Goal: Navigation & Orientation: Find specific page/section

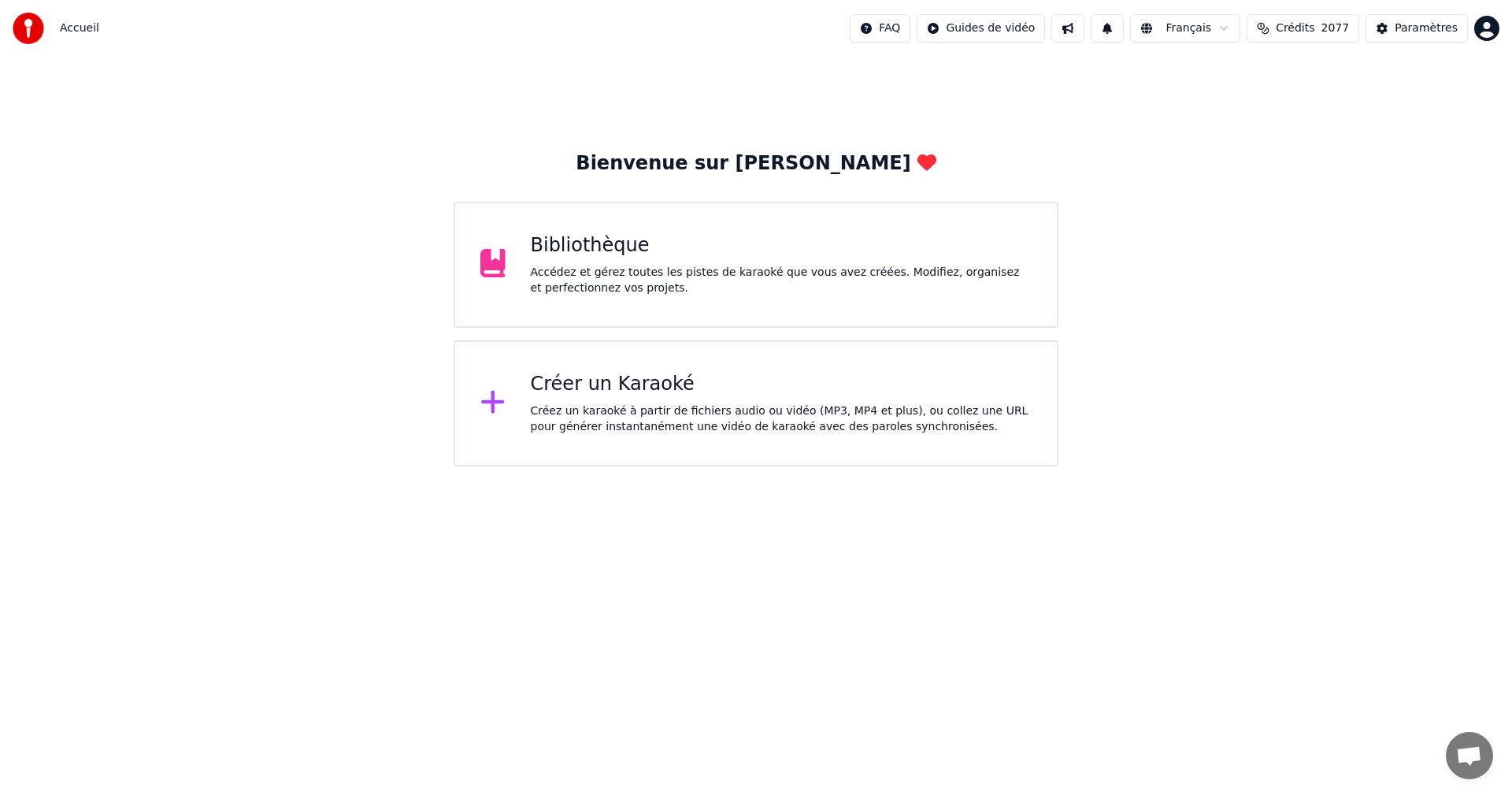
click at [1329, 28] on span "2077" at bounding box center [1336, 29] width 29 height 16
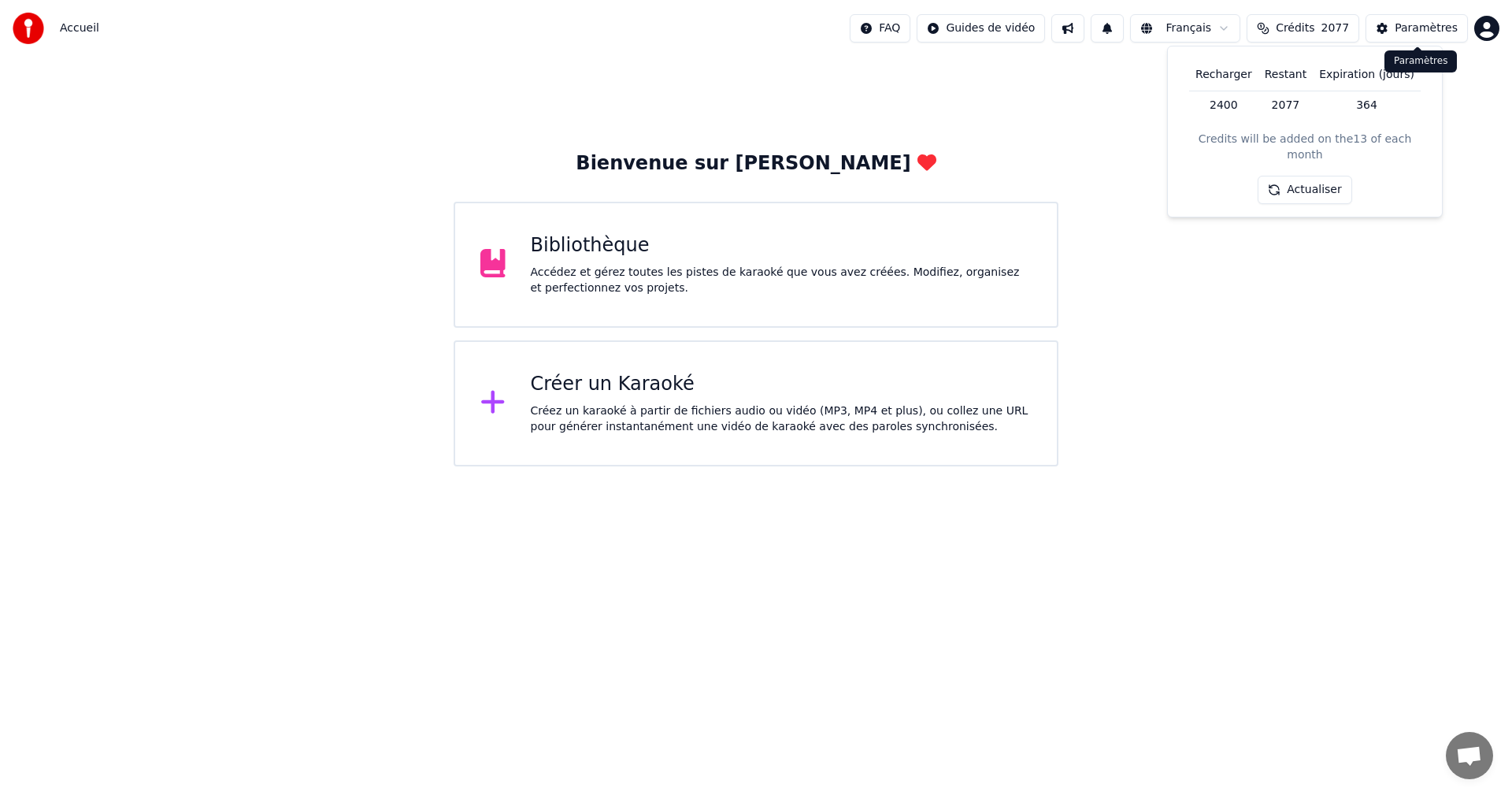
click at [1411, 36] on div "Paramètres" at bounding box center [1426, 29] width 63 height 16
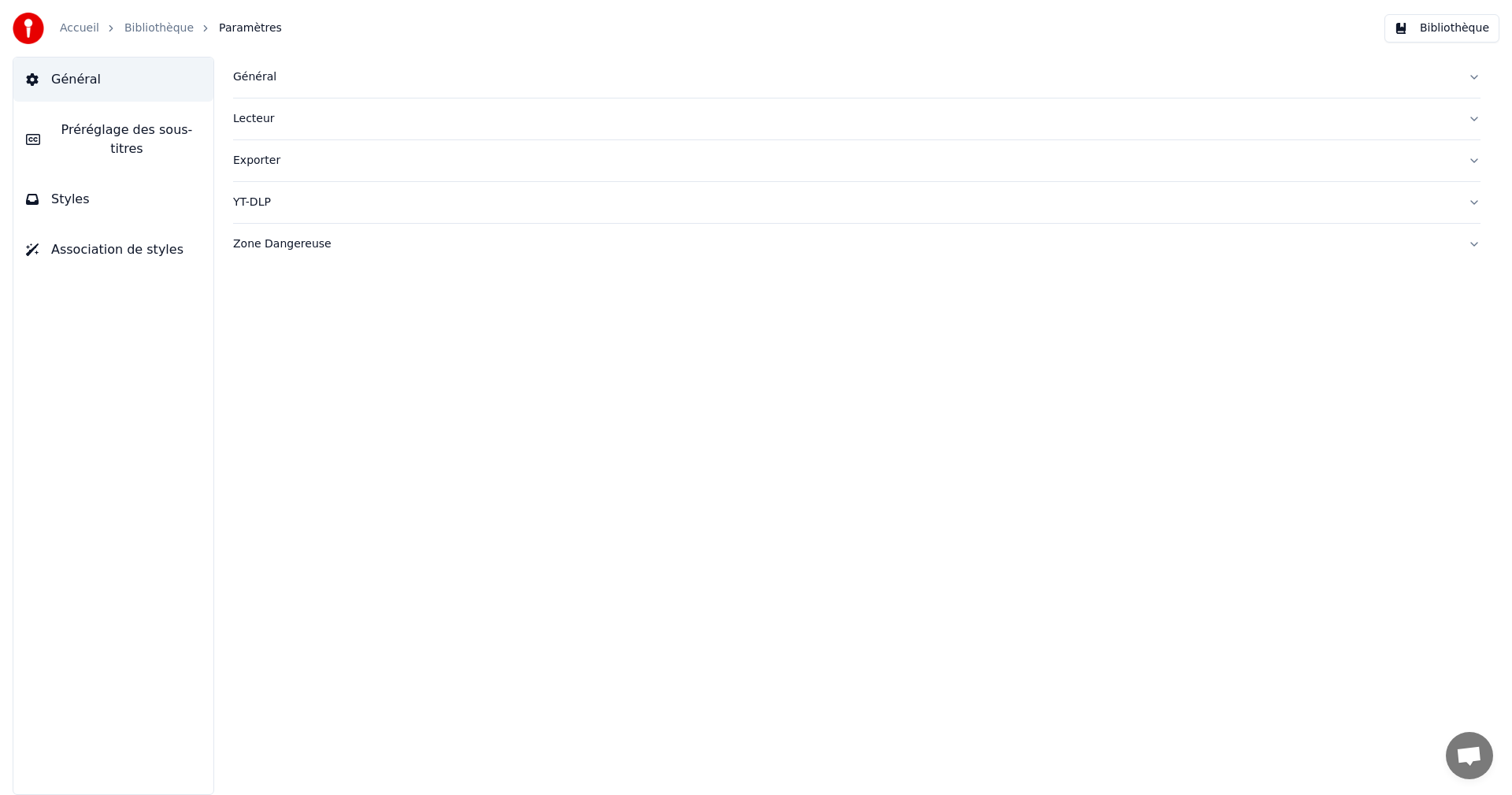
click at [75, 33] on link "Accueil" at bounding box center [79, 29] width 39 height 16
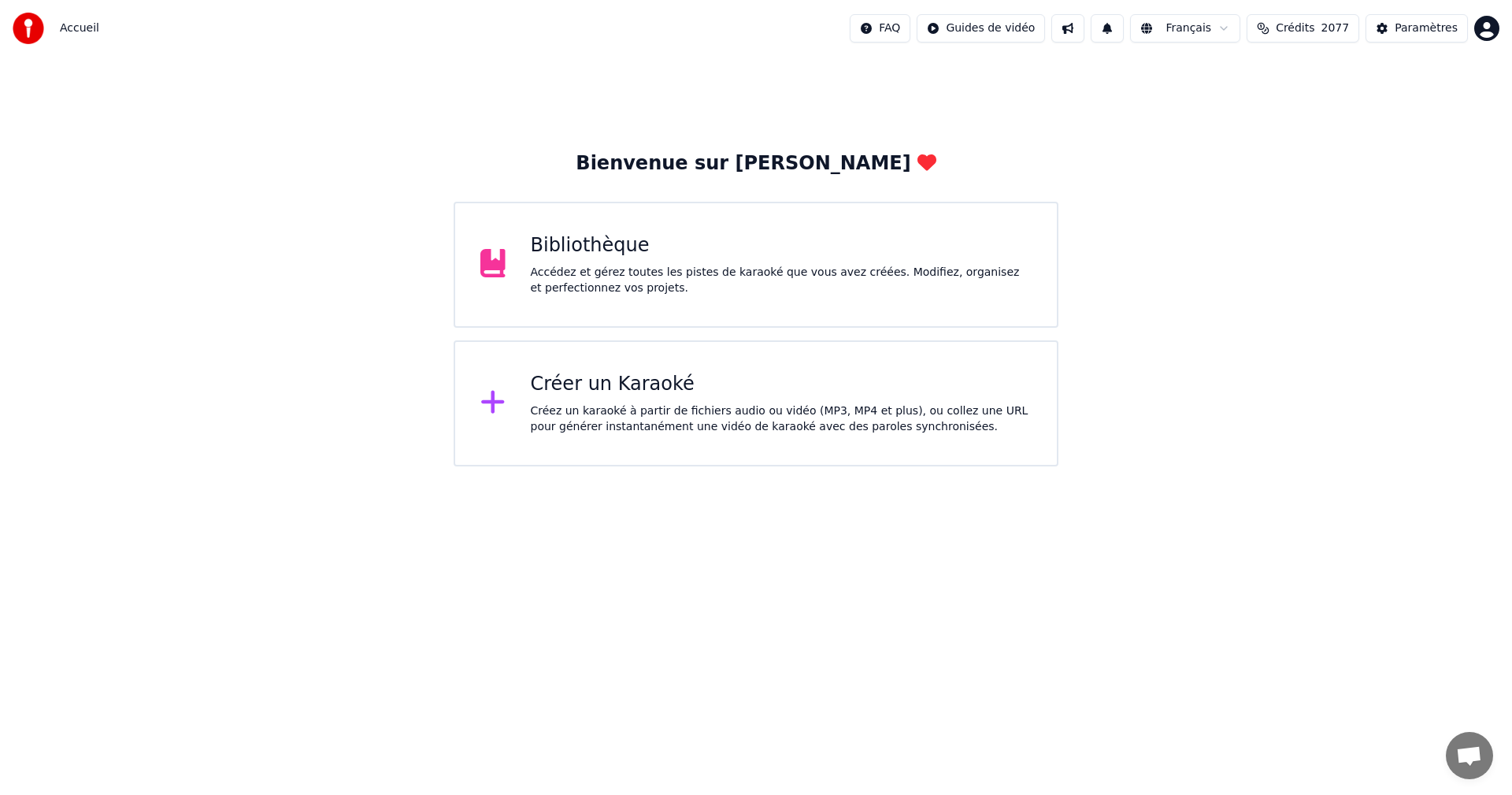
click at [1077, 30] on button at bounding box center [1068, 28] width 33 height 29
click at [897, 40] on body "Accueil FAQ Guides de vidéo Français Crédits 2077 Paramètres Bienvenue sur Youk…" at bounding box center [756, 233] width 1512 height 467
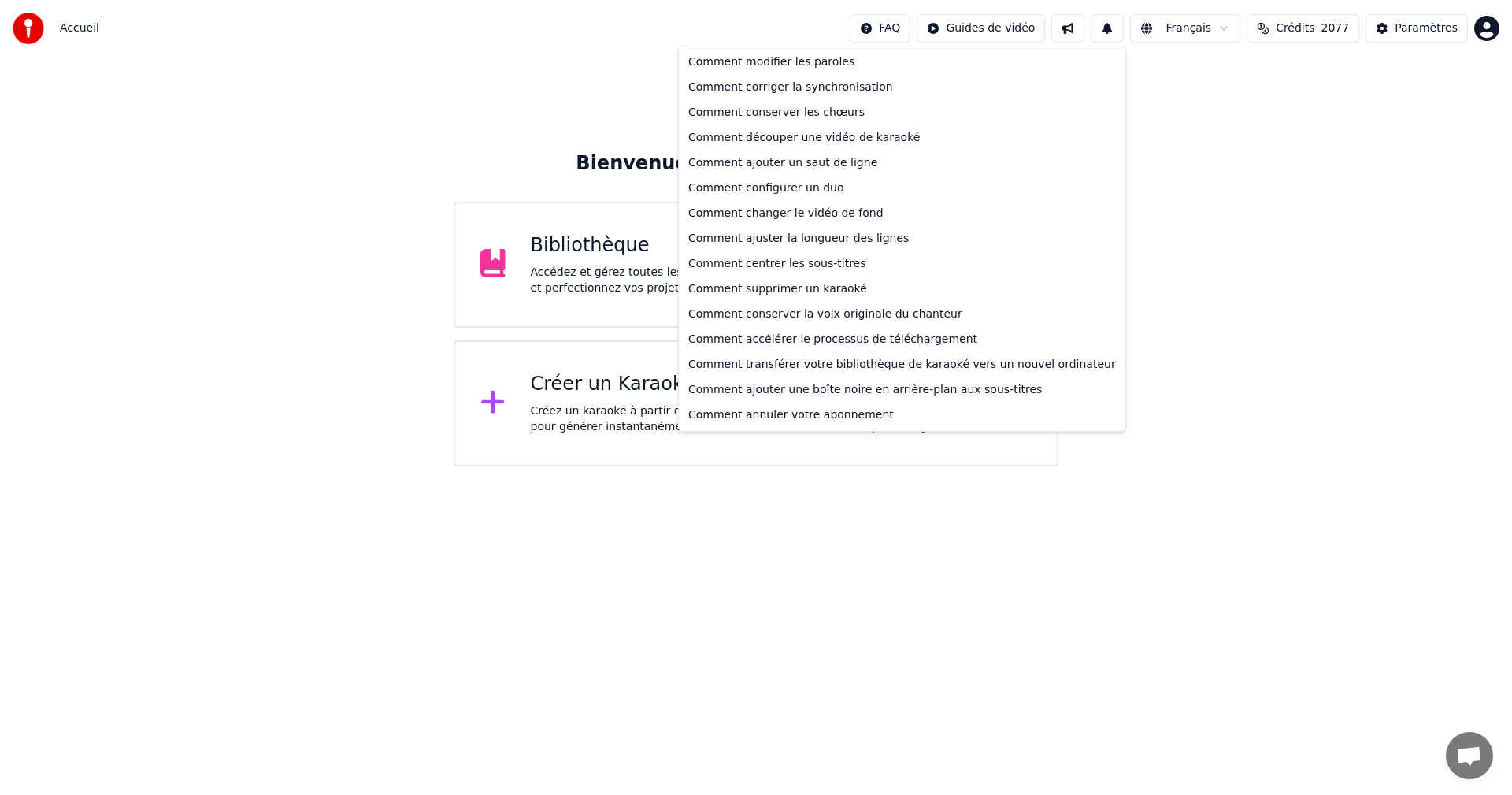
click at [1384, 467] on html "Accueil FAQ Guides de vidéo Français Crédits 2077 Paramètres Bienvenue sur Youk…" at bounding box center [756, 233] width 1512 height 467
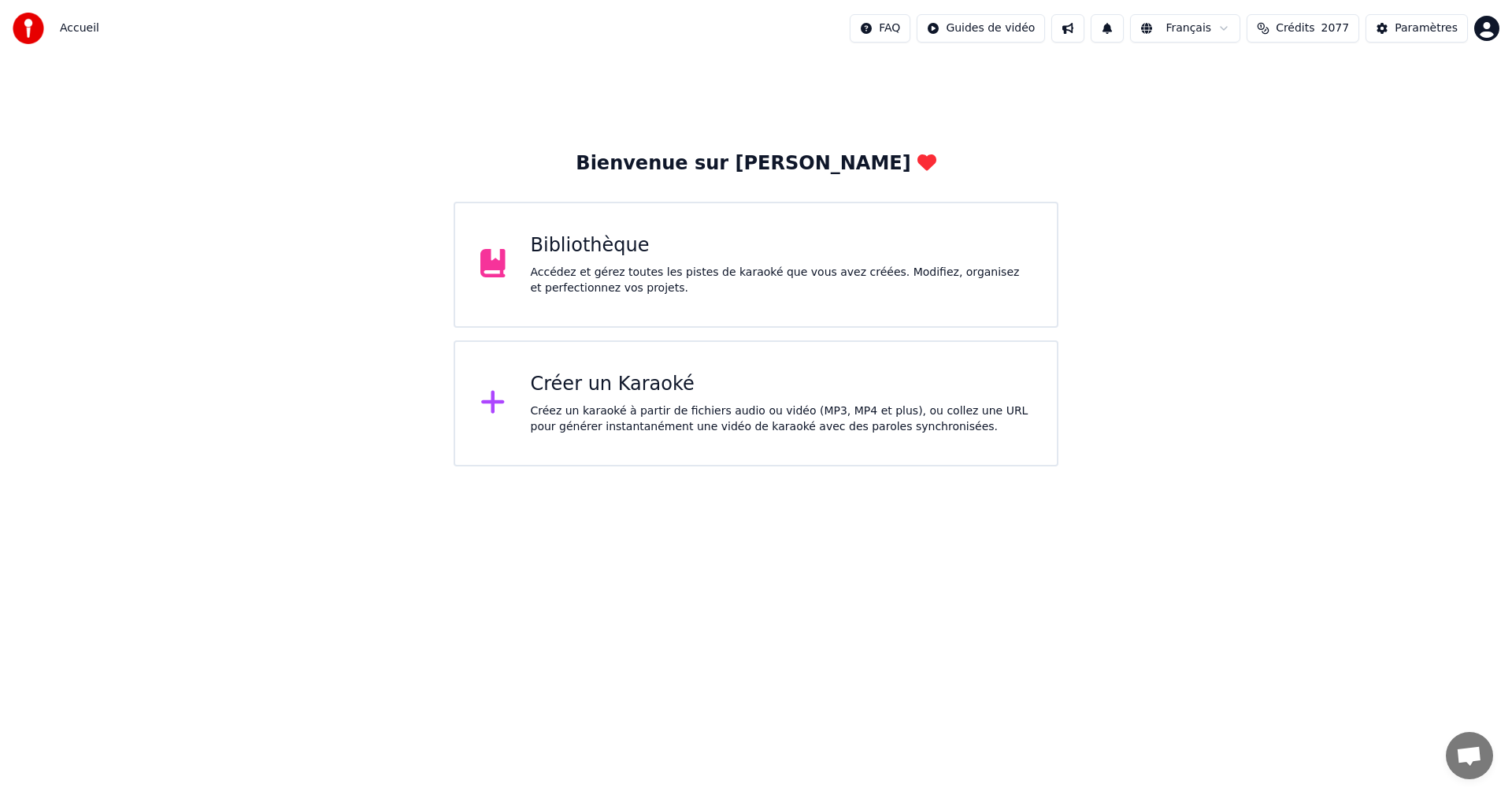
click at [629, 267] on div "Accédez et gérez toutes les pistes de karaoké que vous avez créées. Modifiez, o…" at bounding box center [782, 280] width 501 height 31
